Goal: Transaction & Acquisition: Purchase product/service

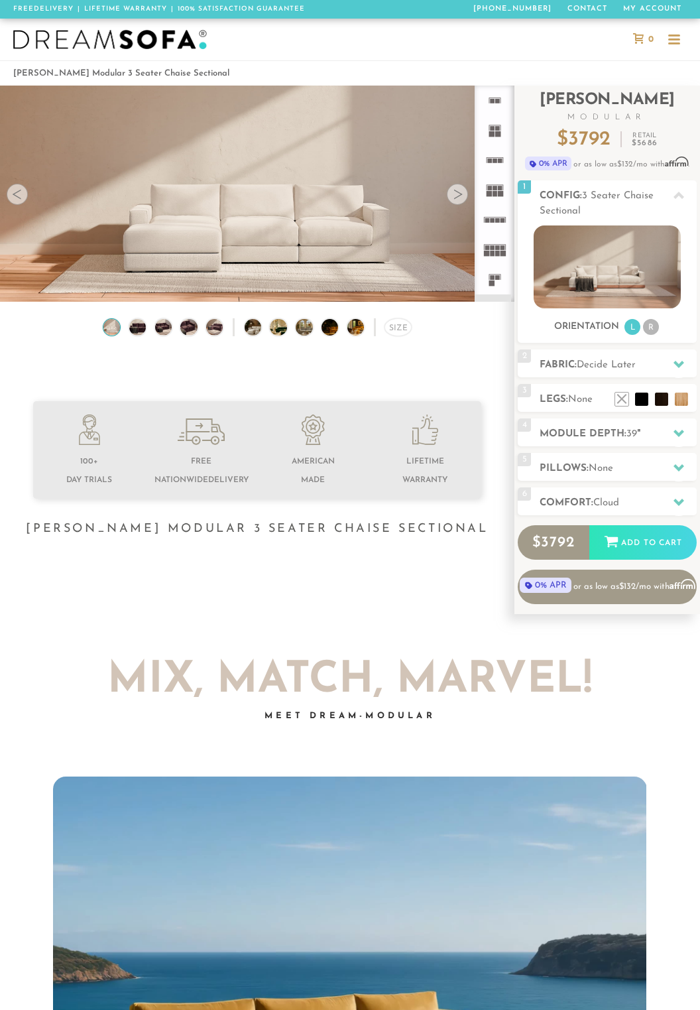
click at [458, 195] on div at bounding box center [457, 194] width 21 height 21
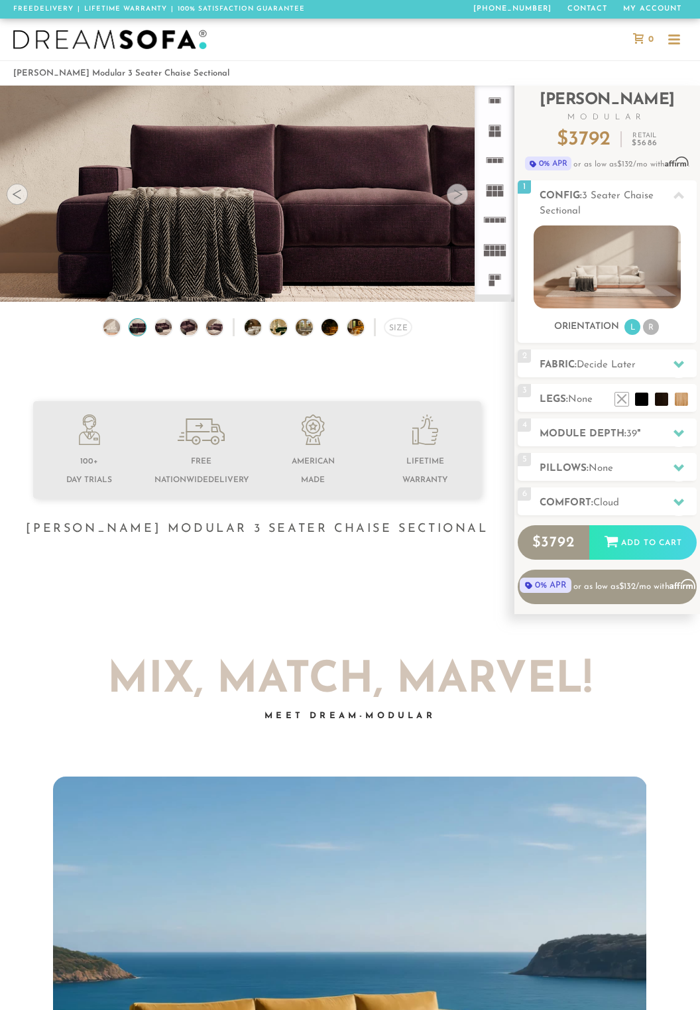
click at [464, 197] on div at bounding box center [457, 194] width 21 height 21
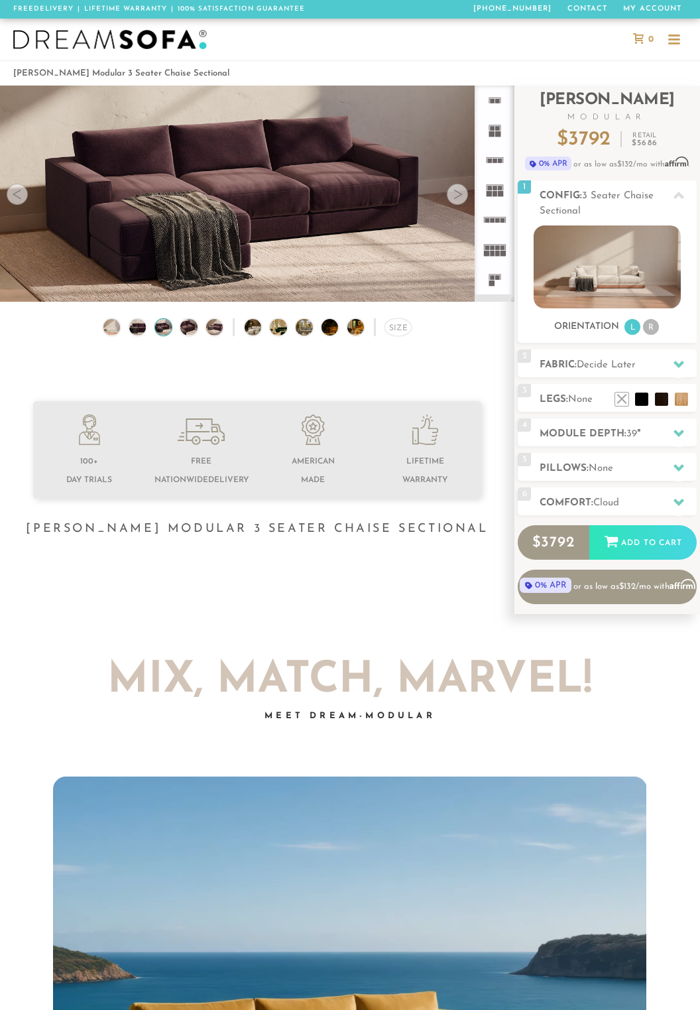
click at [462, 199] on div at bounding box center [457, 194] width 21 height 21
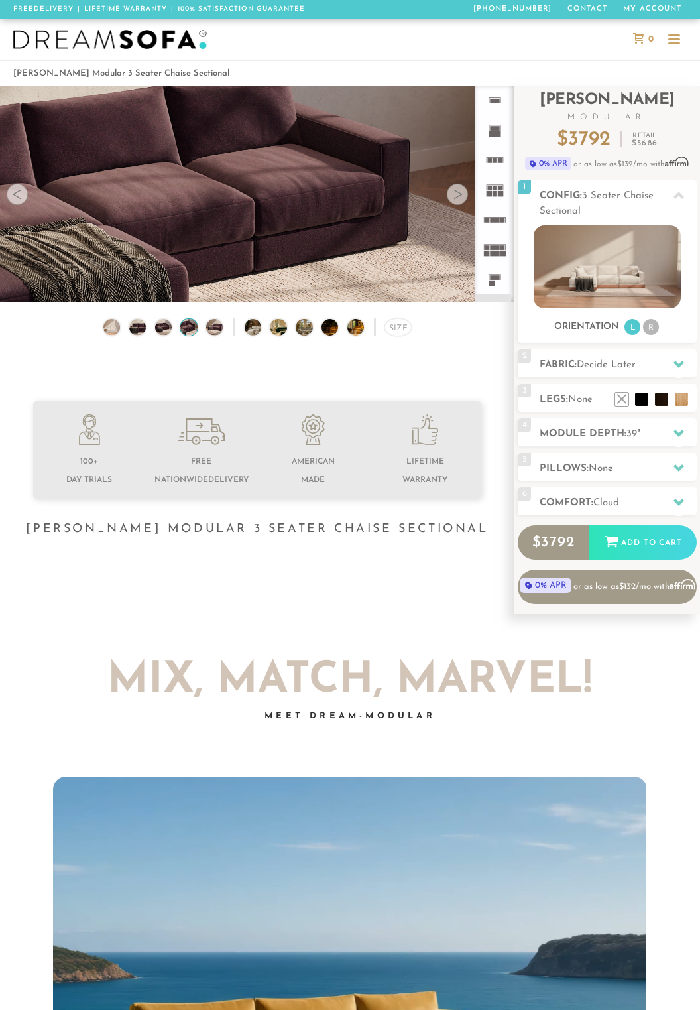
click at [463, 200] on div at bounding box center [457, 194] width 21 height 21
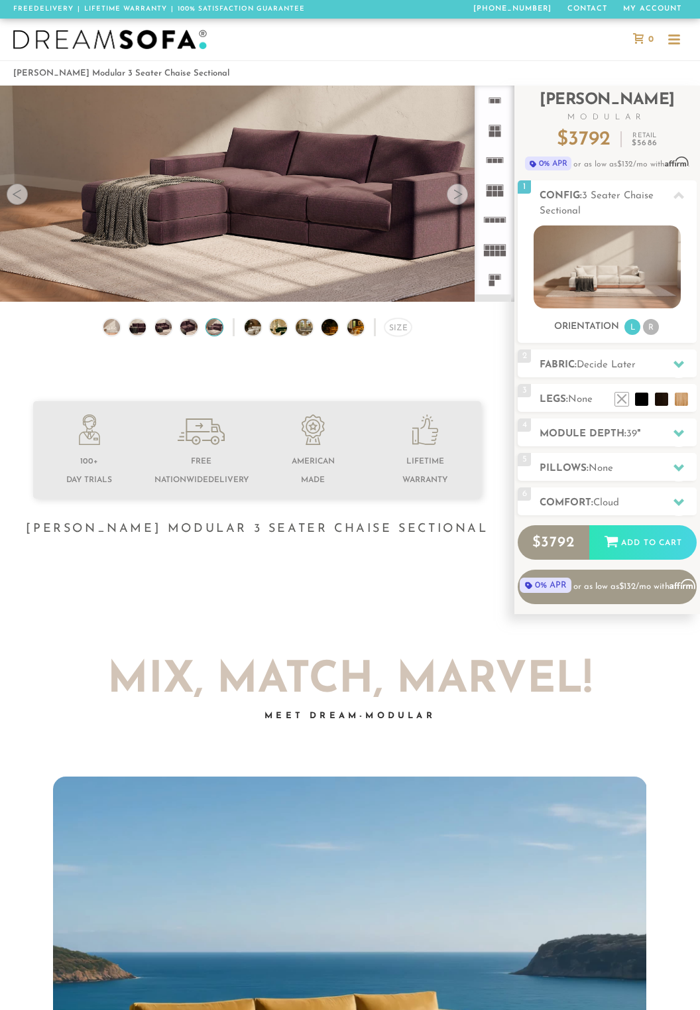
click at [469, 203] on img at bounding box center [257, 130] width 515 height 172
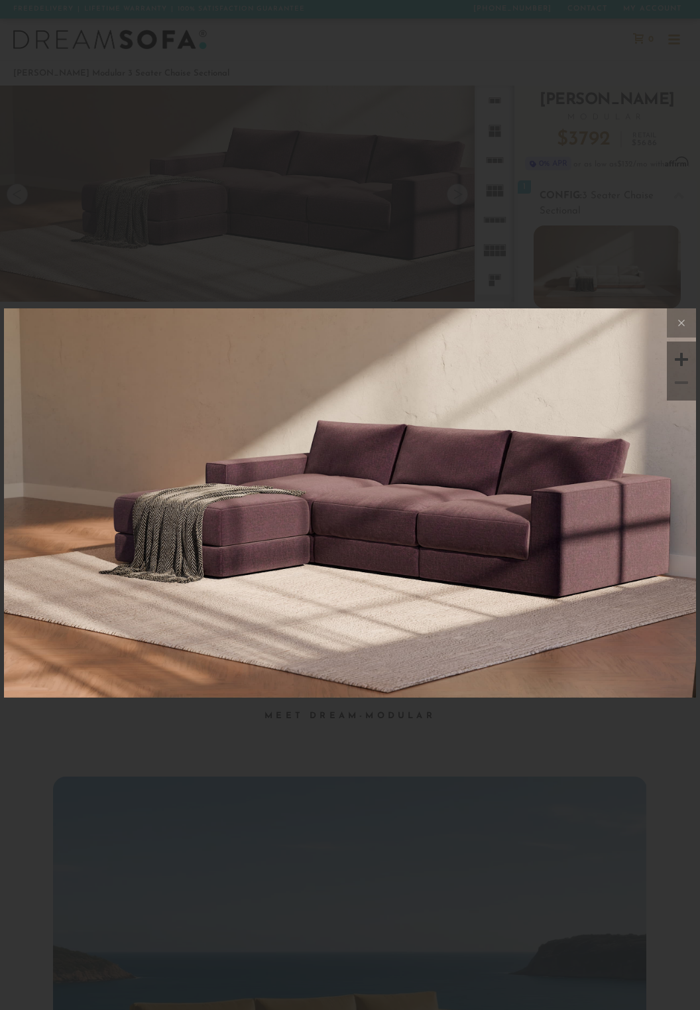
click at [617, 223] on div at bounding box center [350, 505] width 700 height 1010
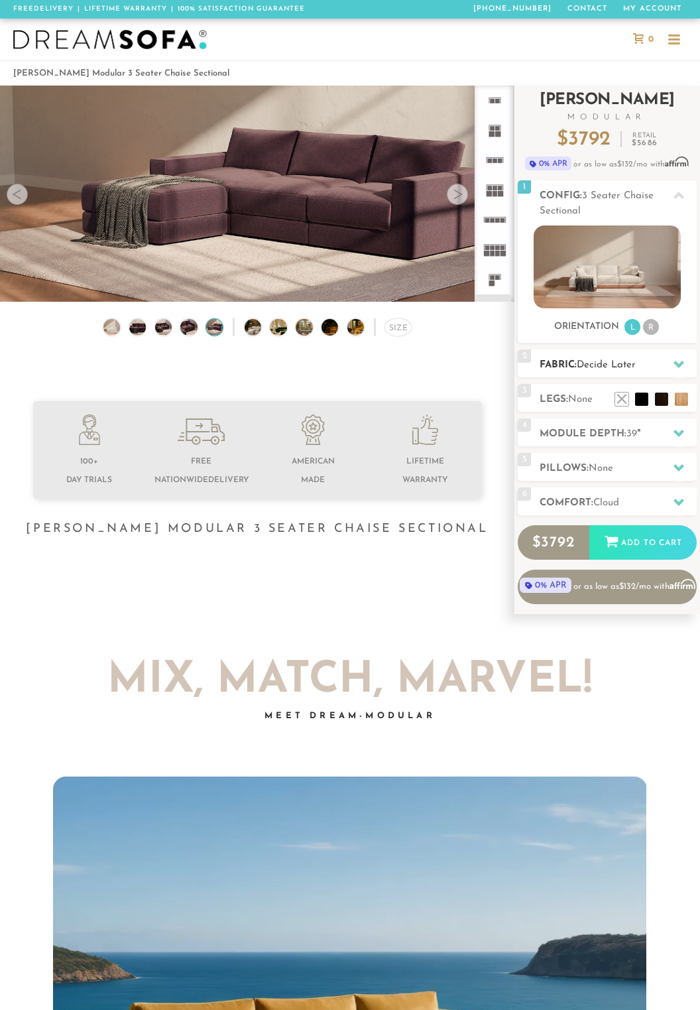
click at [576, 373] on div "2 Fabric: Decide Later" at bounding box center [607, 364] width 179 height 28
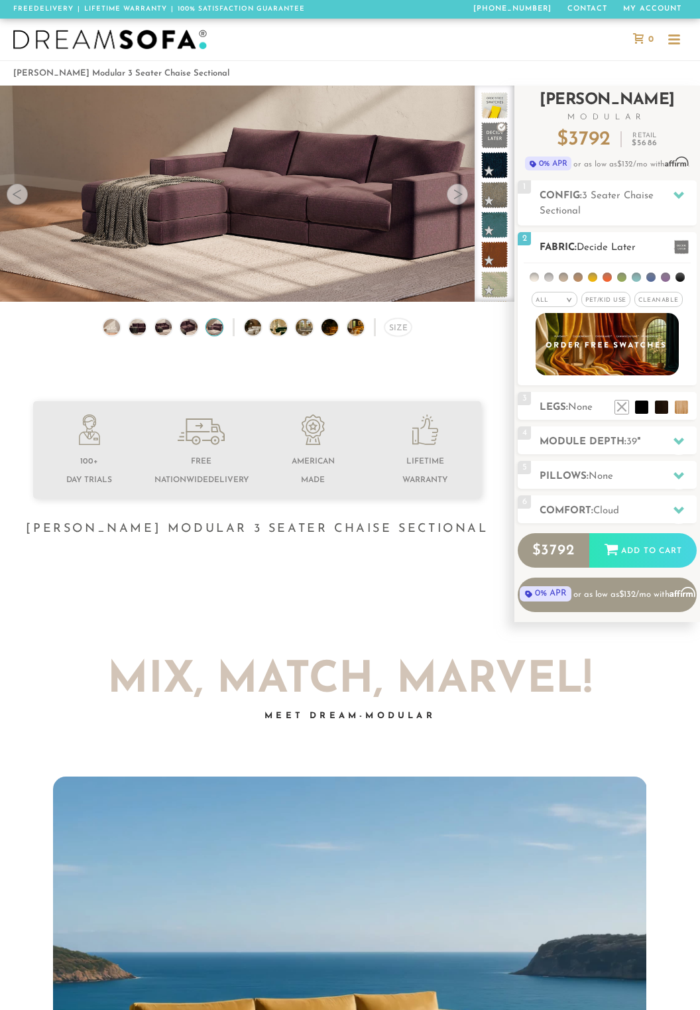
click at [549, 275] on li at bounding box center [549, 277] width 9 height 9
click at [533, 279] on li at bounding box center [534, 277] width 9 height 9
click at [491, 230] on span at bounding box center [494, 224] width 33 height 33
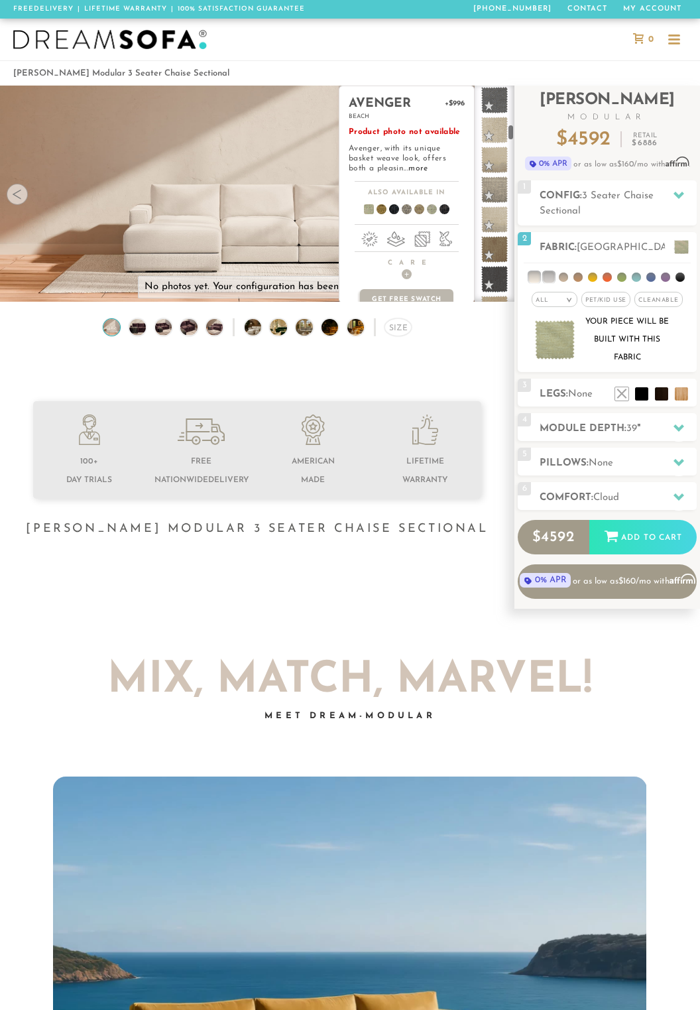
scroll to position [593, 0]
click at [490, 249] on span at bounding box center [494, 258] width 33 height 33
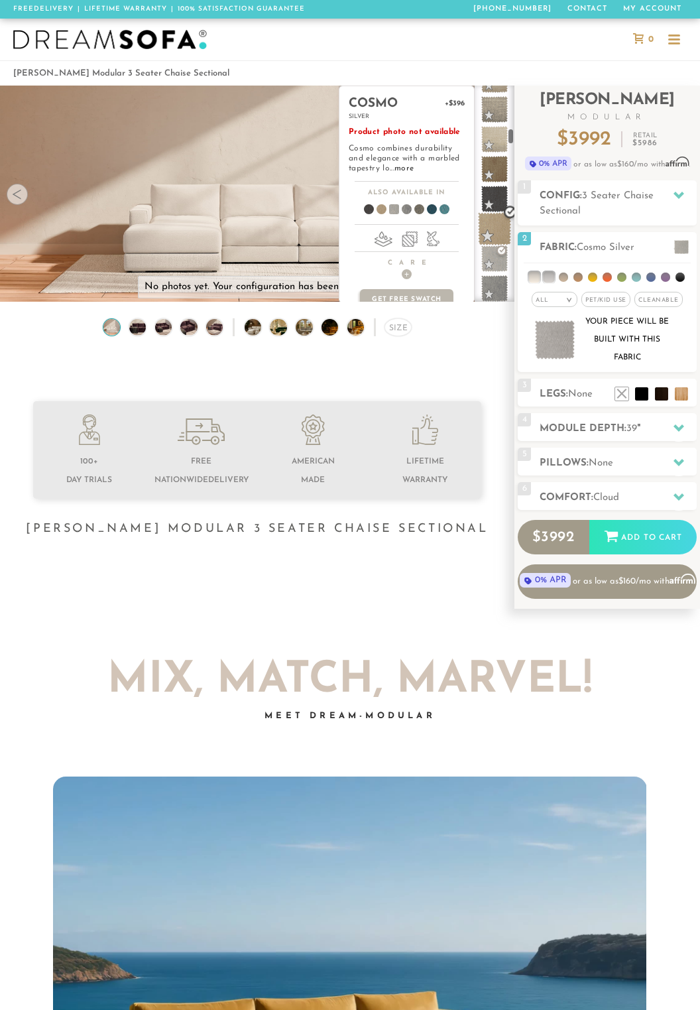
click at [494, 228] on span at bounding box center [494, 228] width 33 height 33
click at [491, 271] on span at bounding box center [494, 277] width 33 height 33
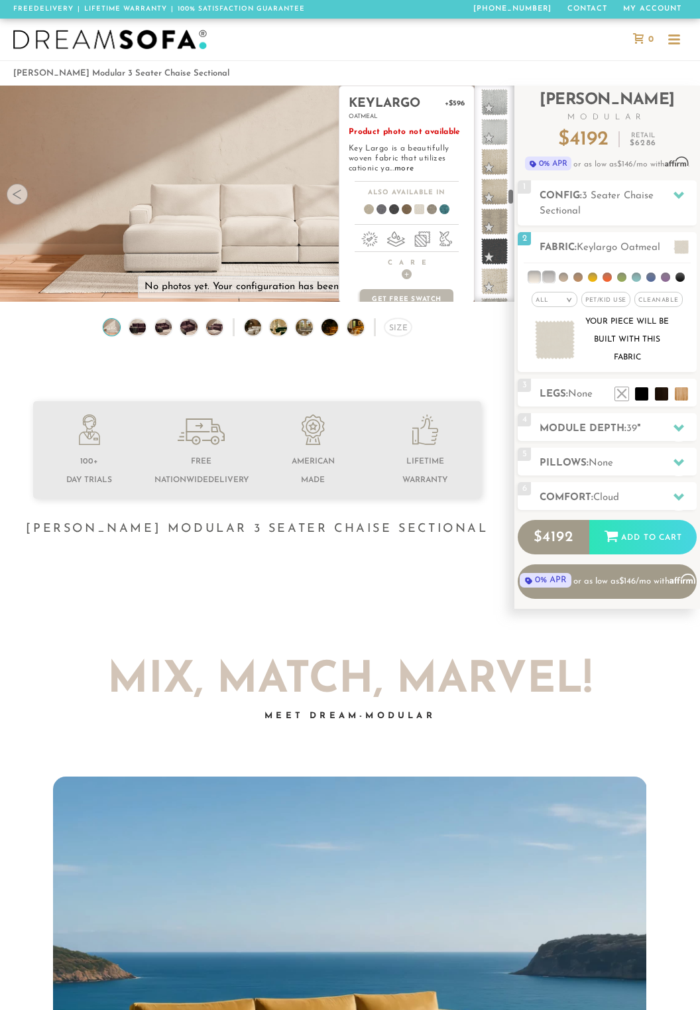
scroll to position [1450, 0]
click at [500, 157] on span at bounding box center [494, 147] width 33 height 33
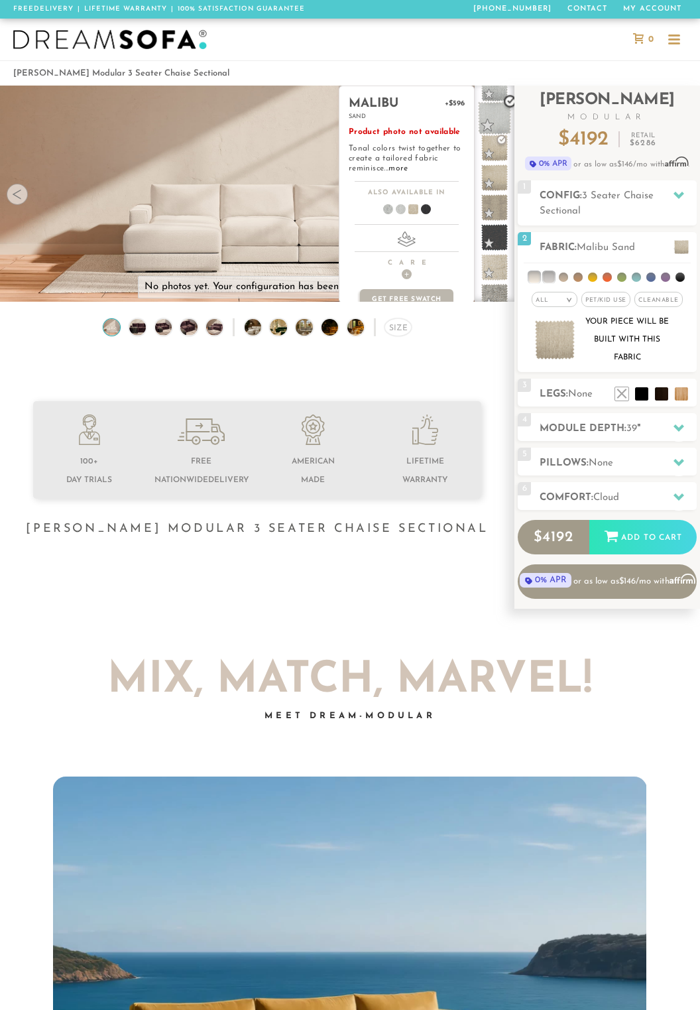
click at [497, 125] on span at bounding box center [494, 117] width 33 height 33
click at [271, 233] on img at bounding box center [257, 301] width 515 height 515
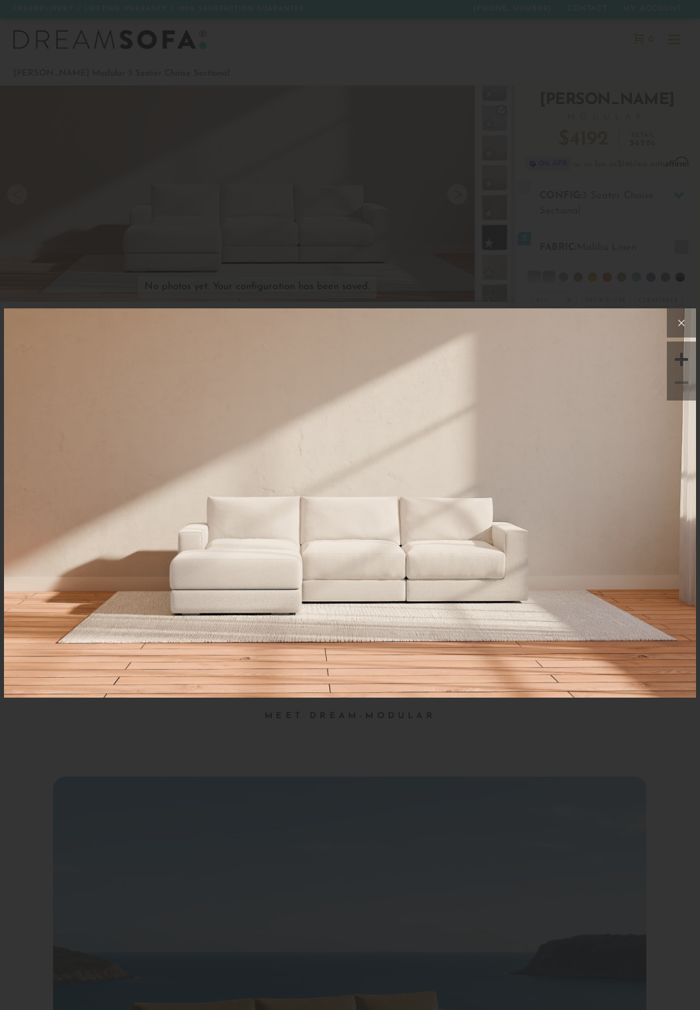
click at [677, 330] on icon at bounding box center [682, 323] width 16 height 16
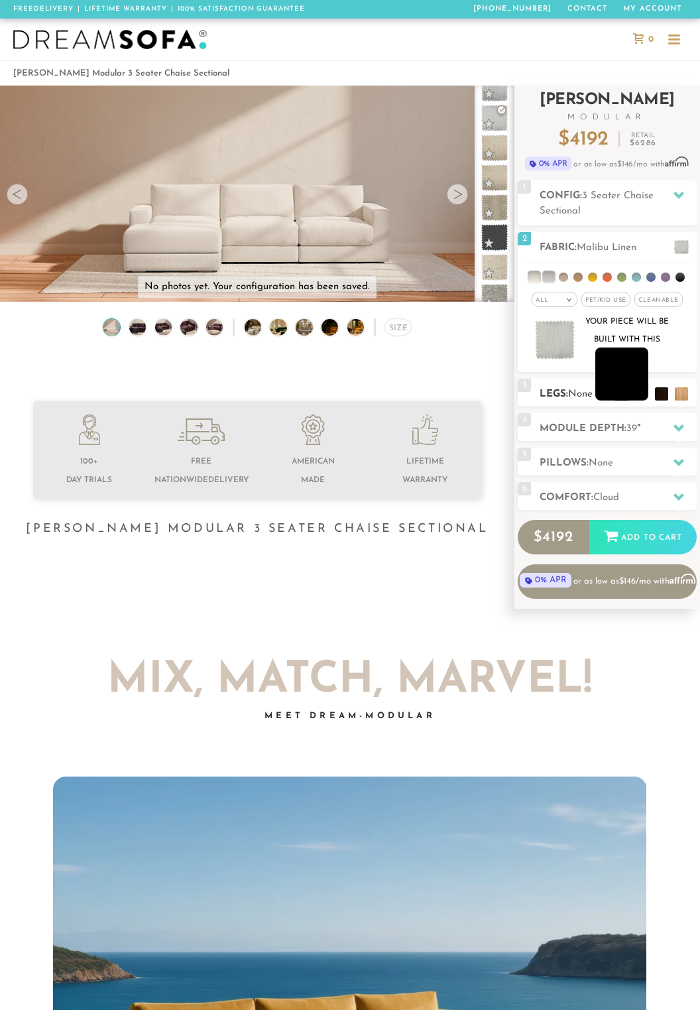
click at [637, 399] on li at bounding box center [622, 374] width 53 height 53
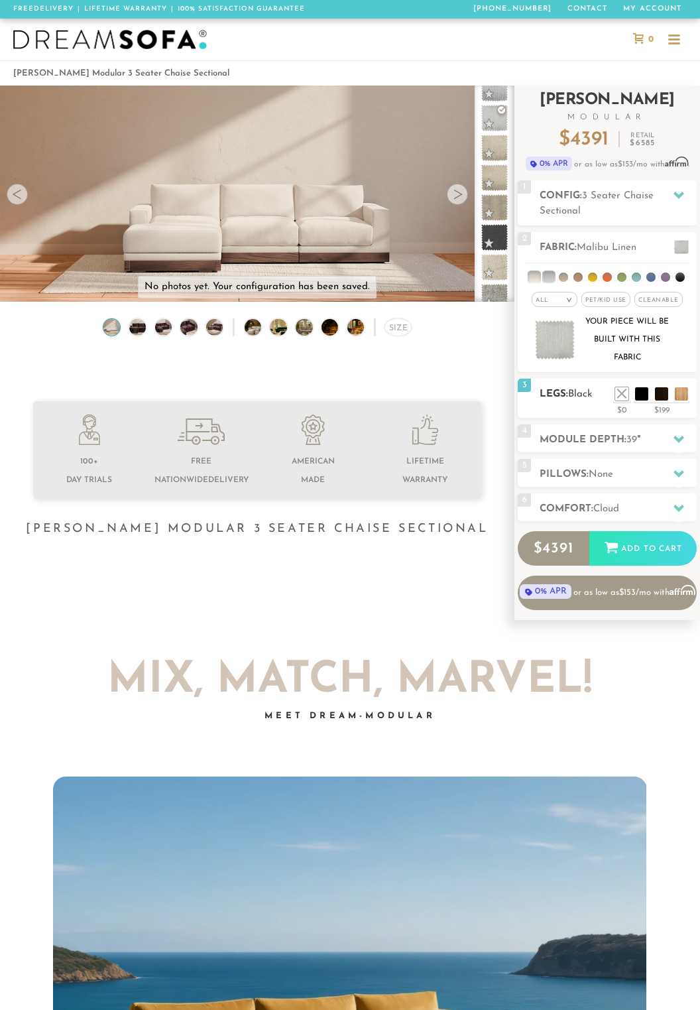
click at [570, 396] on h2 "Legs: Black" at bounding box center [618, 394] width 157 height 15
click at [622, 394] on li at bounding box center [602, 374] width 53 height 53
click at [590, 432] on h2 "Module Depth: 39 "" at bounding box center [618, 439] width 157 height 15
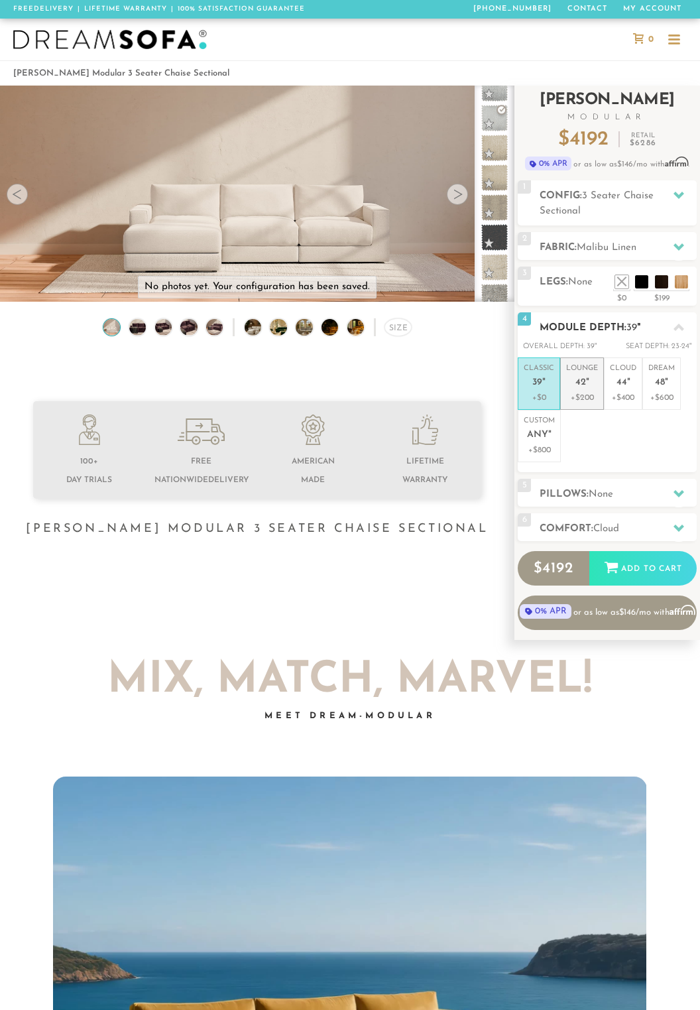
click at [586, 397] on p "+$200" at bounding box center [582, 398] width 32 height 12
click at [627, 402] on p "+$400" at bounding box center [623, 398] width 27 height 12
click at [542, 392] on p "+$0" at bounding box center [539, 398] width 31 height 12
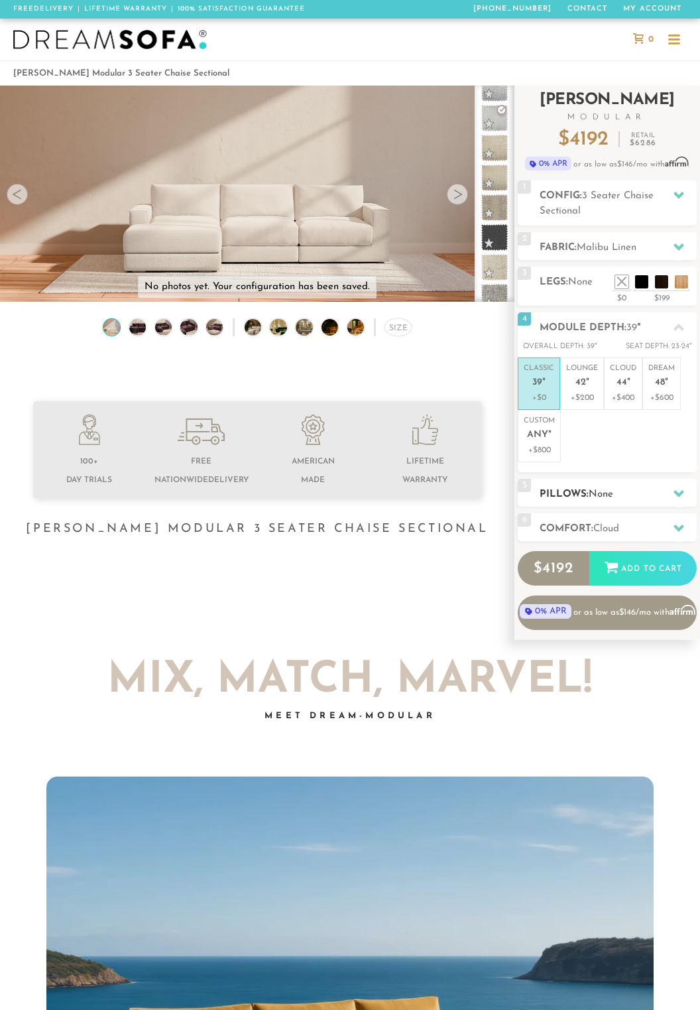
click at [603, 494] on span "None" at bounding box center [601, 495] width 25 height 10
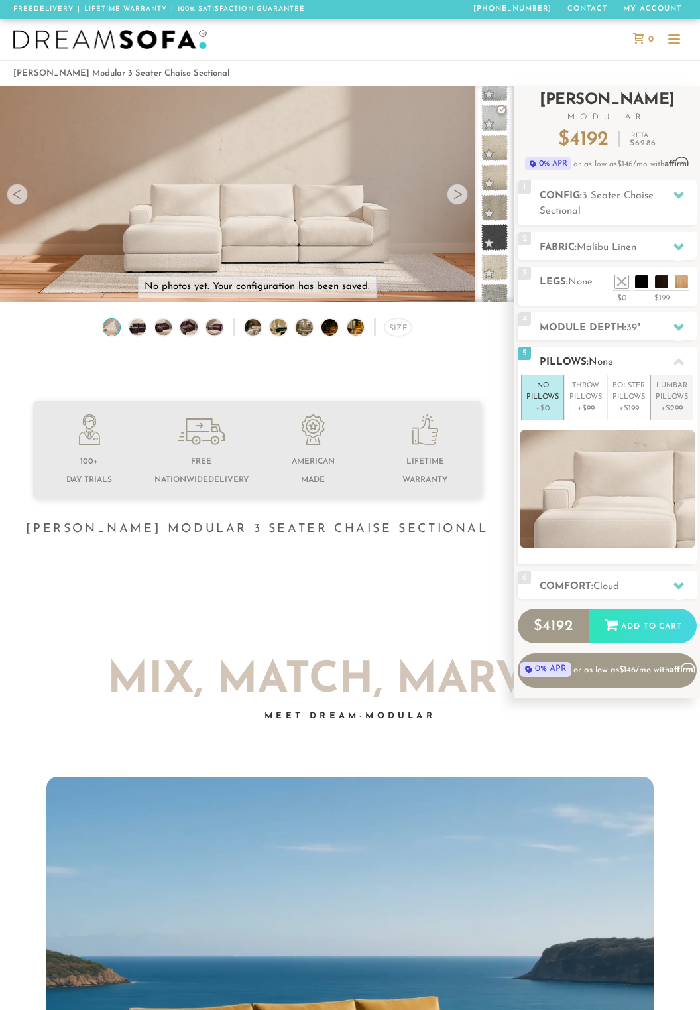
click at [675, 412] on p "+$299" at bounding box center [672, 409] width 33 height 12
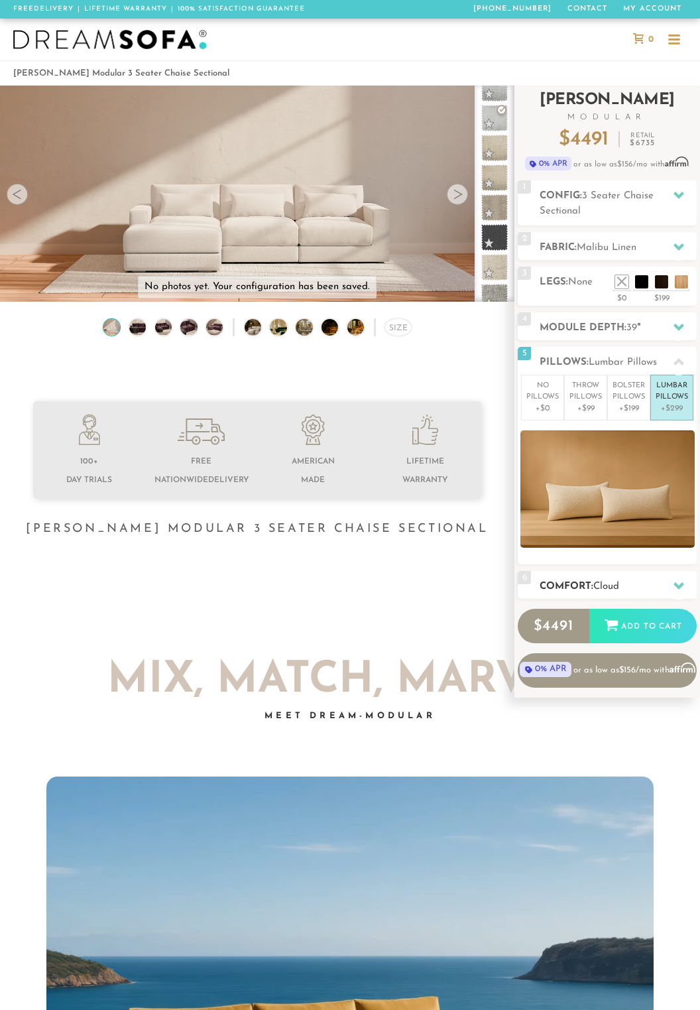
click at [602, 579] on h2 "Comfort: the Cloud" at bounding box center [618, 586] width 157 height 15
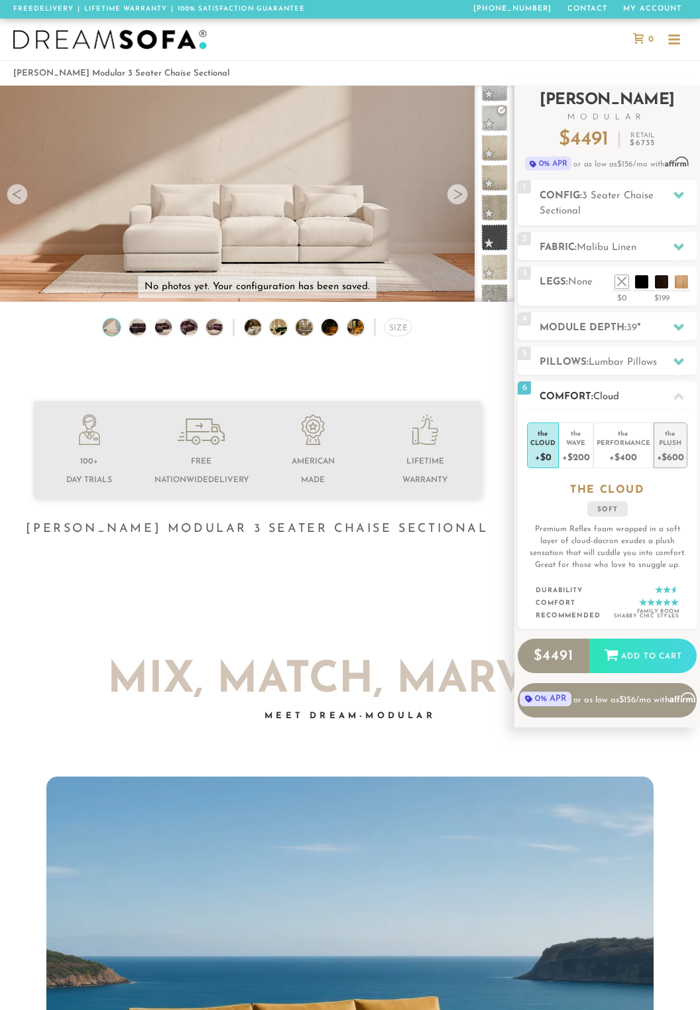
click at [667, 447] on div "+$600" at bounding box center [670, 456] width 27 height 19
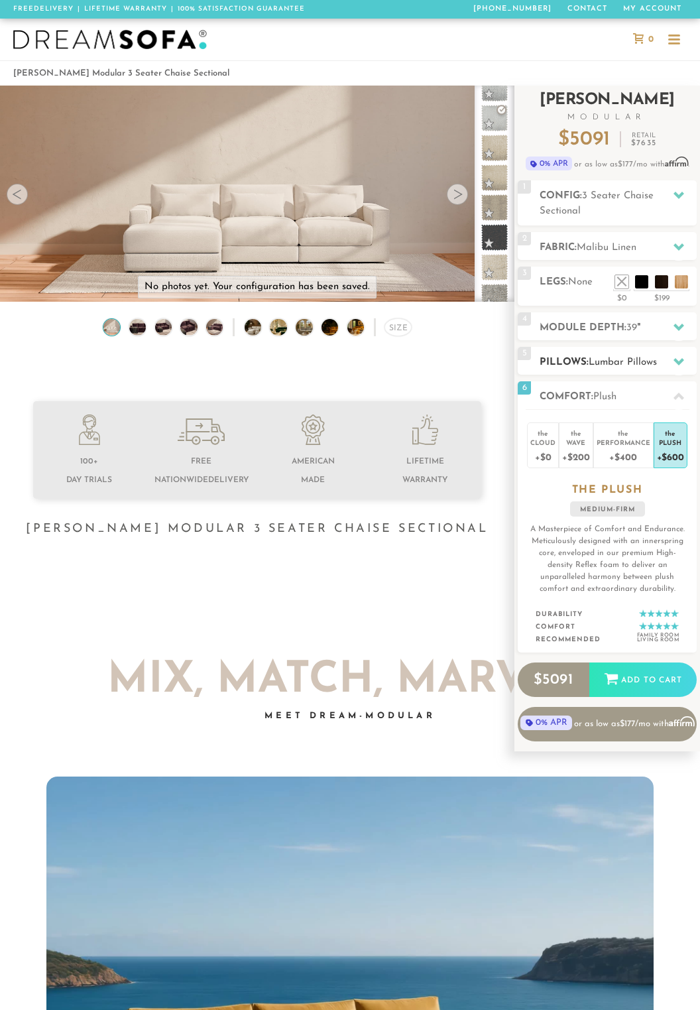
click at [685, 364] on div at bounding box center [679, 361] width 28 height 27
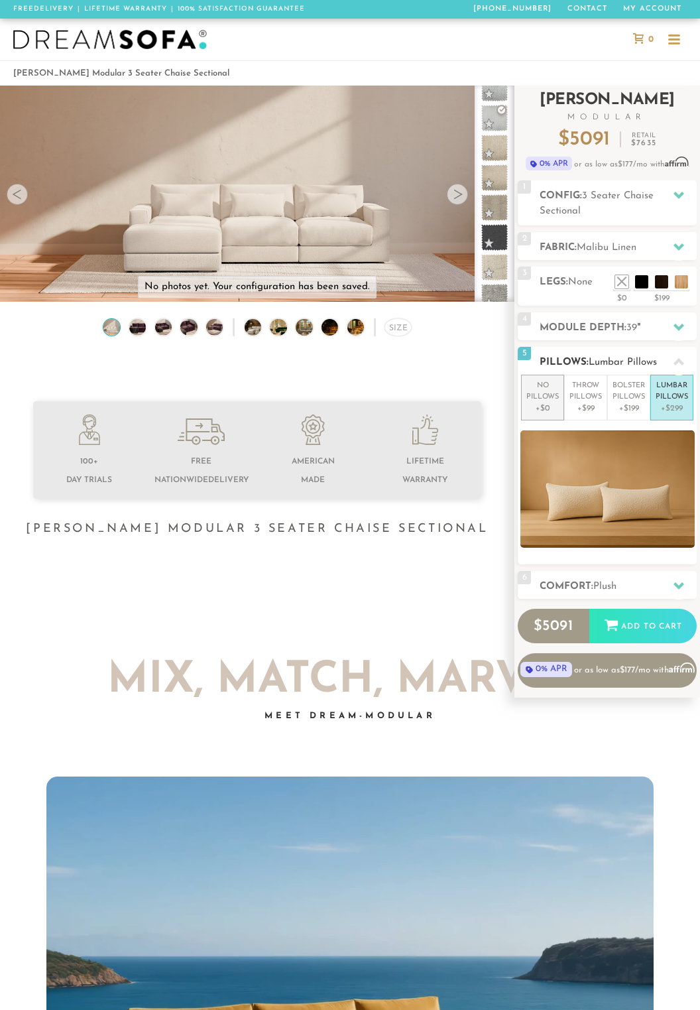
click at [559, 392] on li "No Pillows +$0" at bounding box center [542, 398] width 43 height 46
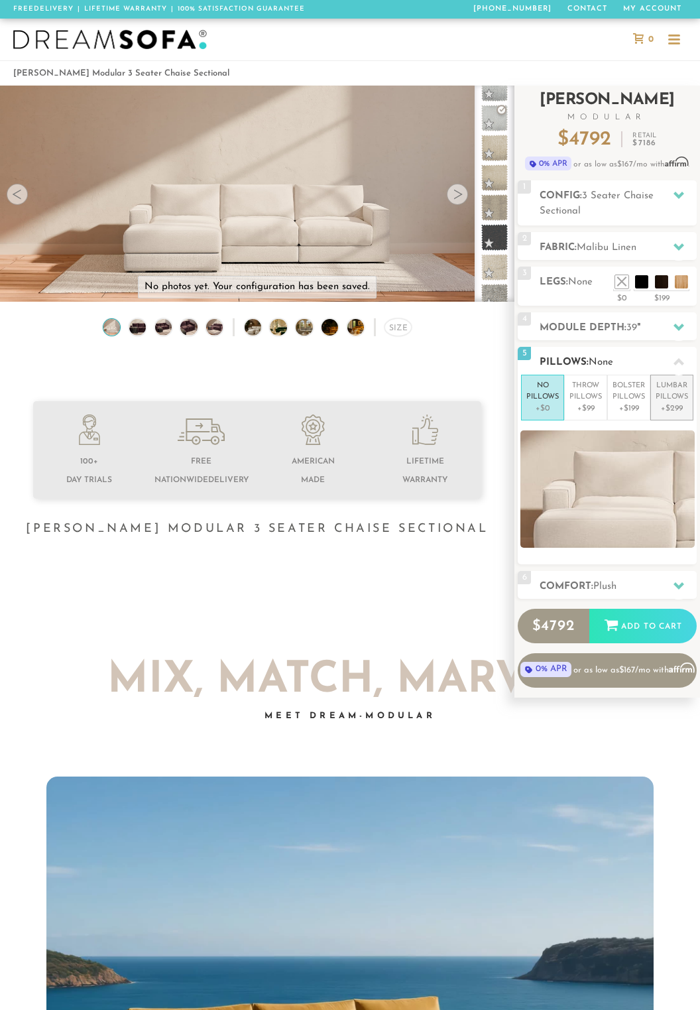
click at [675, 399] on p "Lumbar Pillows" at bounding box center [672, 392] width 33 height 22
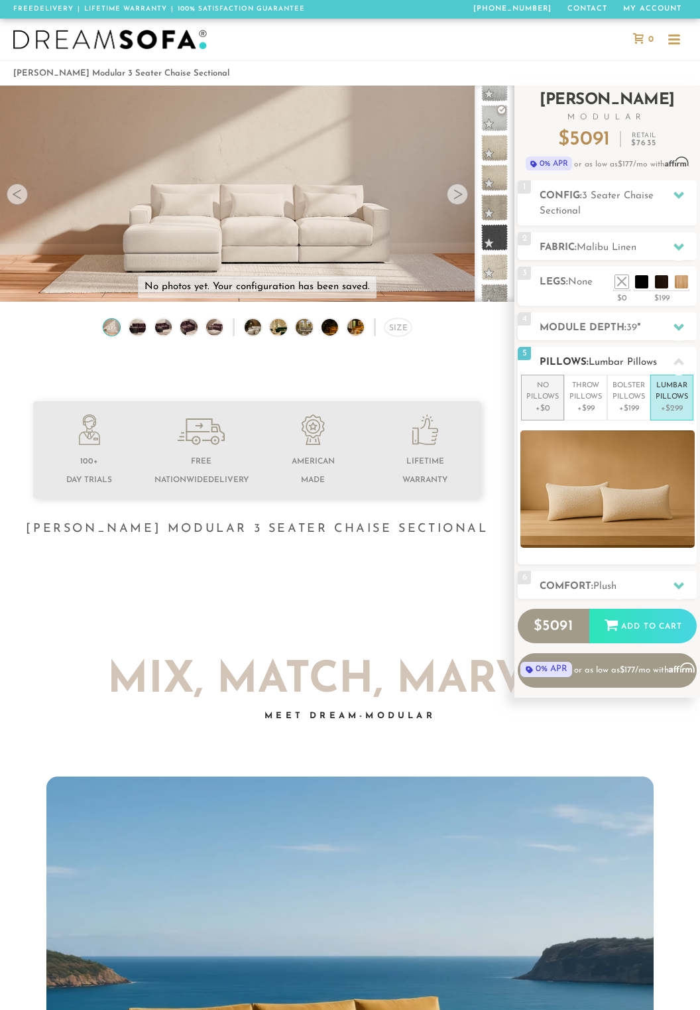
click at [557, 395] on p "No Pillows" at bounding box center [543, 392] width 33 height 22
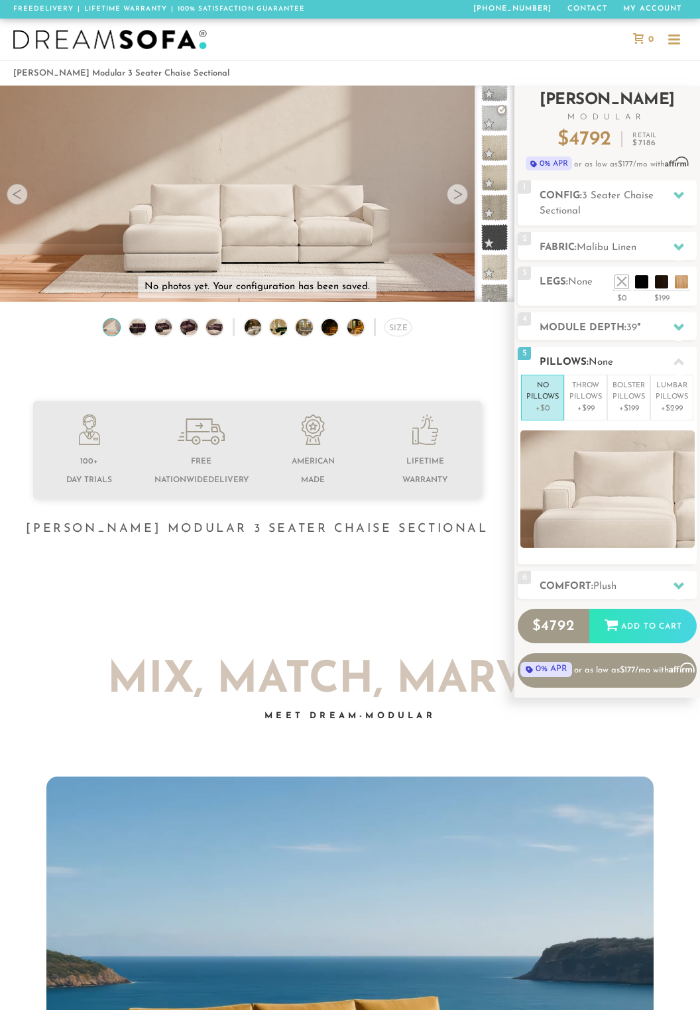
click at [547, 398] on p "No Pillows" at bounding box center [543, 392] width 33 height 22
click at [387, 334] on div "Size" at bounding box center [257, 330] width 515 height 25
click at [388, 335] on div "Size" at bounding box center [257, 330] width 515 height 25
click at [401, 324] on div "Size" at bounding box center [398, 327] width 27 height 18
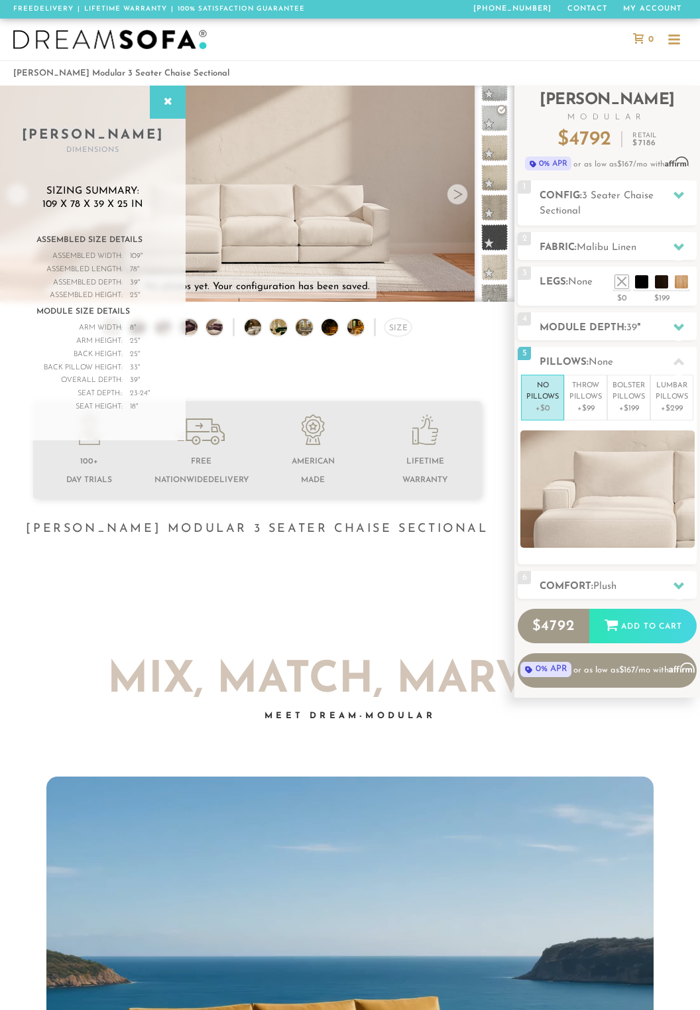
click at [480, 338] on div "Size" at bounding box center [257, 330] width 515 height 25
click at [169, 100] on icon at bounding box center [168, 102] width 15 height 11
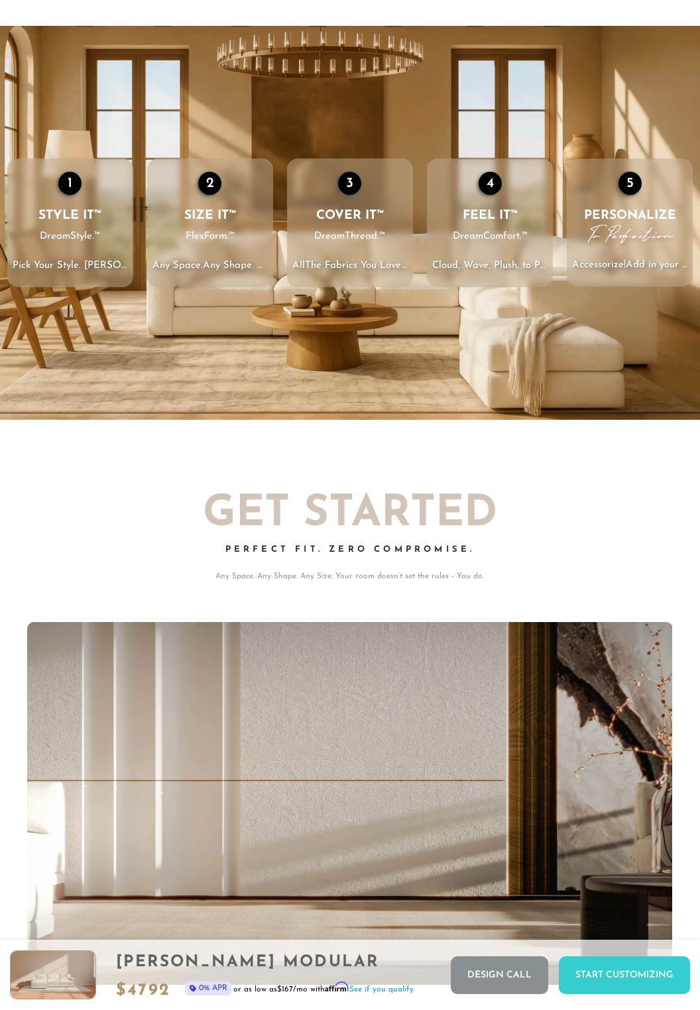
scroll to position [1, 1]
click at [606, 415] on video "Your browser does not support HTML5 video." at bounding box center [350, 223] width 700 height 394
click at [620, 397] on video "Your browser does not support HTML5 video." at bounding box center [350, 223] width 700 height 394
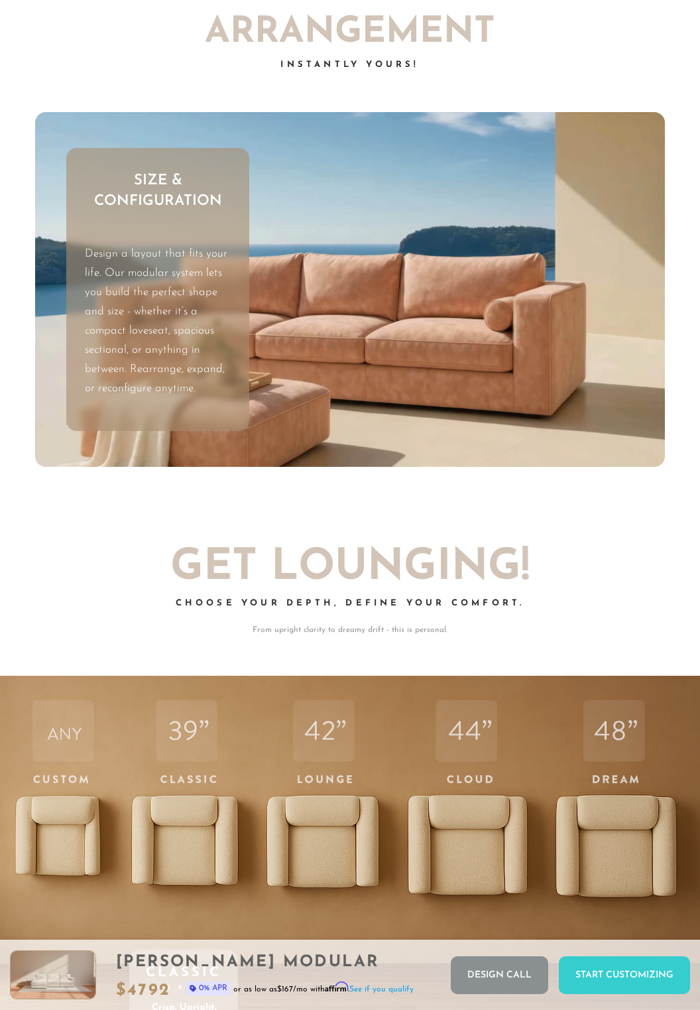
scroll to position [2986, 0]
